Goal: Transaction & Acquisition: Book appointment/travel/reservation

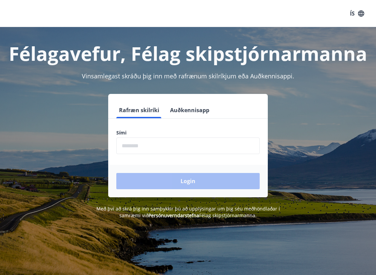
click at [135, 147] on input "phone" at bounding box center [188, 146] width 144 height 17
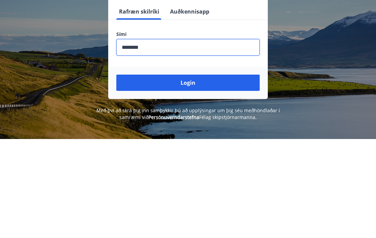
type input "********"
click at [223, 173] on button "Login" at bounding box center [188, 181] width 144 height 16
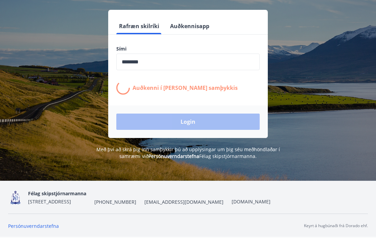
scroll to position [84, 0]
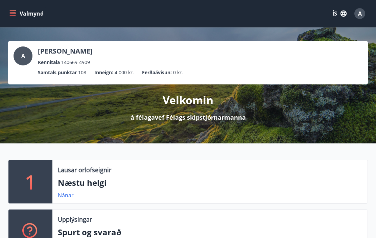
click at [11, 16] on icon "menu" at bounding box center [12, 13] width 7 height 7
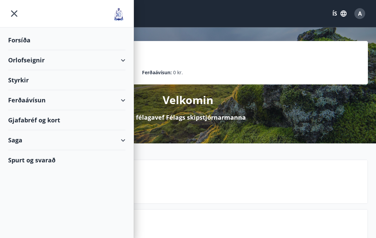
click at [27, 60] on div "Orlofseignir" at bounding box center [66, 60] width 117 height 20
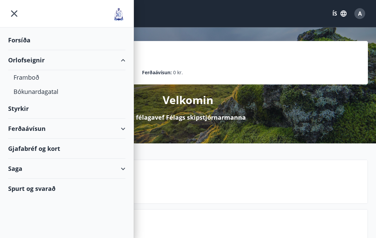
click at [32, 95] on div "Bókunardagatal" at bounding box center [67, 91] width 107 height 14
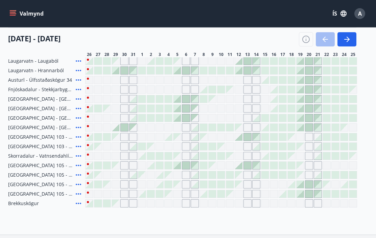
scroll to position [99, 0]
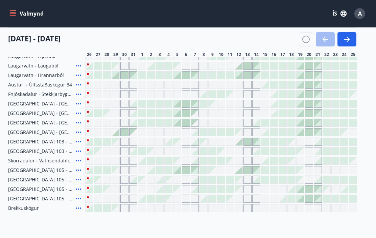
click at [305, 172] on div "Gráir dagar eru ekki bókanlegir" at bounding box center [309, 170] width 8 height 8
click at [306, 170] on div "Gráir dagar eru ekki bókanlegir" at bounding box center [309, 170] width 8 height 8
click at [303, 176] on div "Gráir dagar eru ekki bókanlegir" at bounding box center [300, 179] width 7 height 7
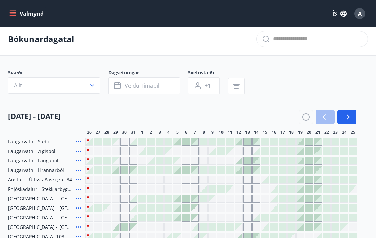
scroll to position [0, 0]
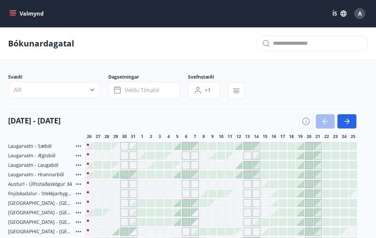
click at [92, 91] on icon "button" at bounding box center [92, 89] width 7 height 7
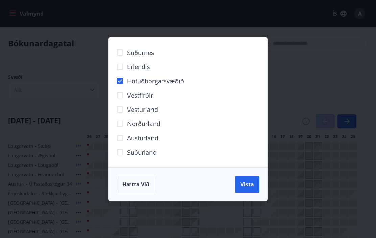
click at [248, 184] on span "Vista" at bounding box center [248, 183] width 14 height 7
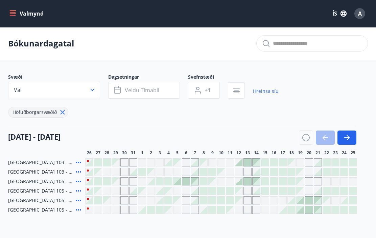
click at [211, 90] on span "+1" at bounding box center [208, 89] width 6 height 7
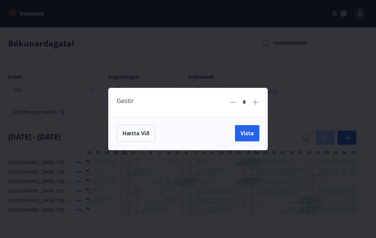
click at [259, 101] on icon at bounding box center [255, 102] width 8 height 8
click at [258, 104] on icon at bounding box center [255, 102] width 8 height 8
type input "*"
click at [245, 135] on span "Vista" at bounding box center [248, 132] width 14 height 7
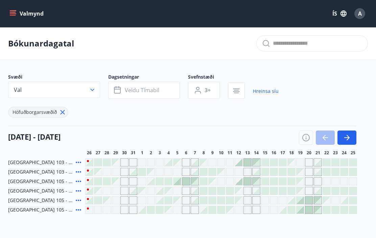
click at [121, 92] on icon "button" at bounding box center [118, 90] width 8 height 8
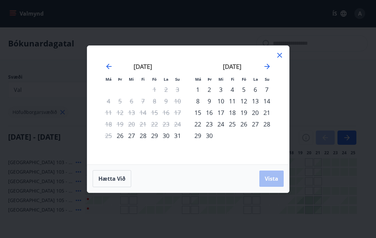
click at [244, 116] on div "19" at bounding box center [244, 113] width 12 height 12
click at [270, 112] on div "21" at bounding box center [267, 113] width 12 height 12
click at [287, 185] on div "Hætta við Vista" at bounding box center [188, 178] width 202 height 28
click at [269, 181] on span "Vista" at bounding box center [272, 178] width 14 height 7
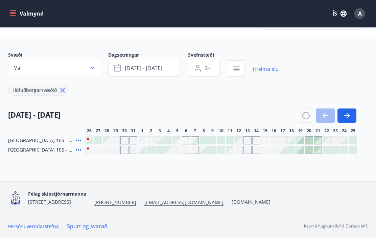
scroll to position [27, 0]
click at [303, 137] on div at bounding box center [300, 139] width 7 height 7
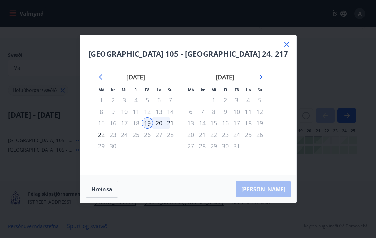
click at [176, 123] on div "21" at bounding box center [171, 123] width 12 height 12
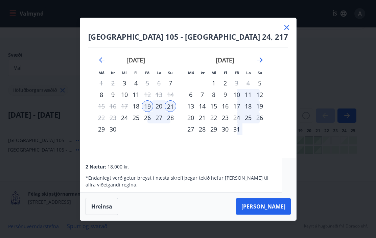
click at [270, 210] on button "Taka Frá" at bounding box center [263, 206] width 55 height 16
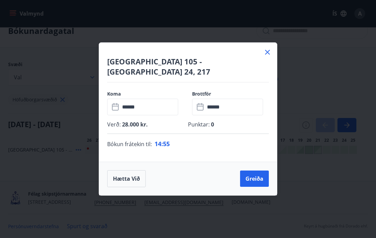
click at [255, 175] on button "Greiða" at bounding box center [254, 178] width 29 height 16
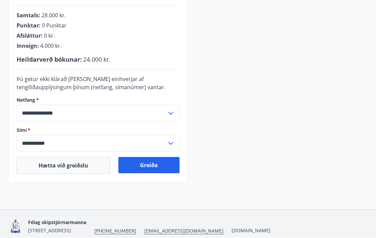
scroll to position [193, 0]
click at [156, 167] on button "Greiða" at bounding box center [148, 165] width 61 height 16
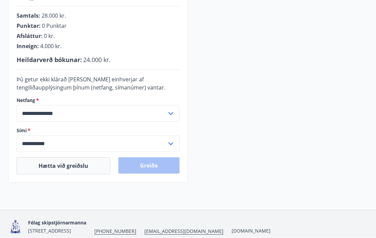
scroll to position [222, 0]
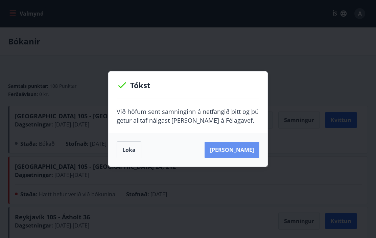
click at [244, 150] on button "[PERSON_NAME]" at bounding box center [232, 149] width 55 height 16
click at [237, 150] on button "[PERSON_NAME]" at bounding box center [232, 149] width 55 height 16
click at [321, 87] on div "Tókst Við höfum sent samninginn á netfangið þitt og þú getur alltaf nálgast [PE…" at bounding box center [188, 119] width 376 height 238
